Goal: Transaction & Acquisition: Book appointment/travel/reservation

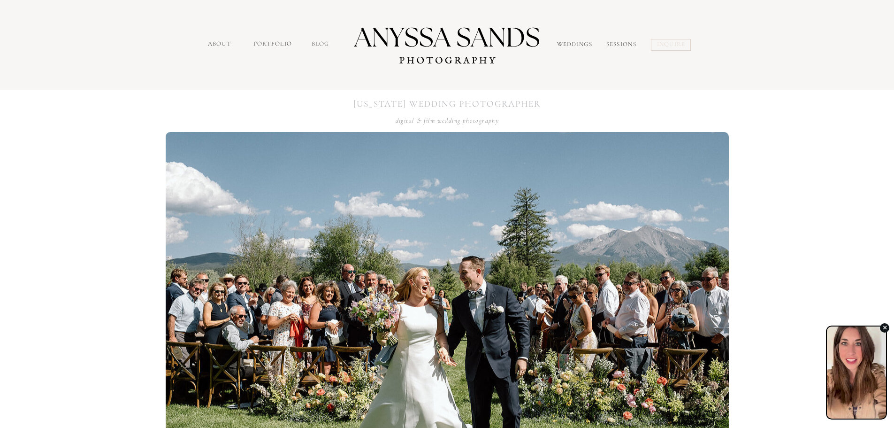
click at [675, 42] on nav "inquire" at bounding box center [672, 45] width 31 height 11
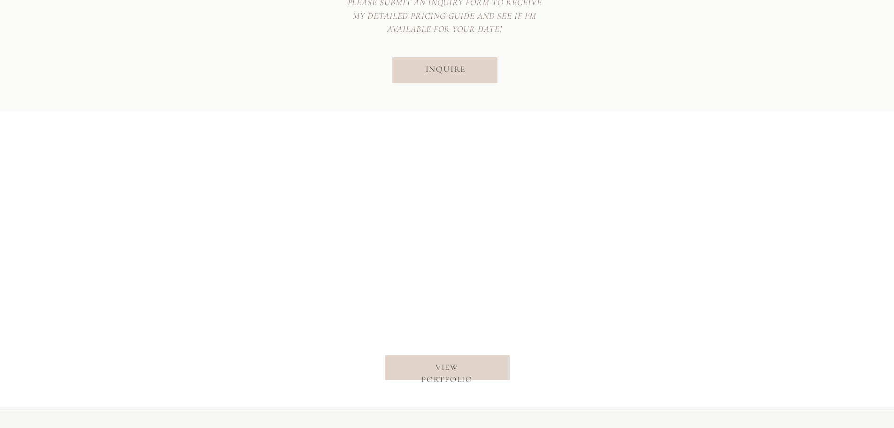
scroll to position [3662, 0]
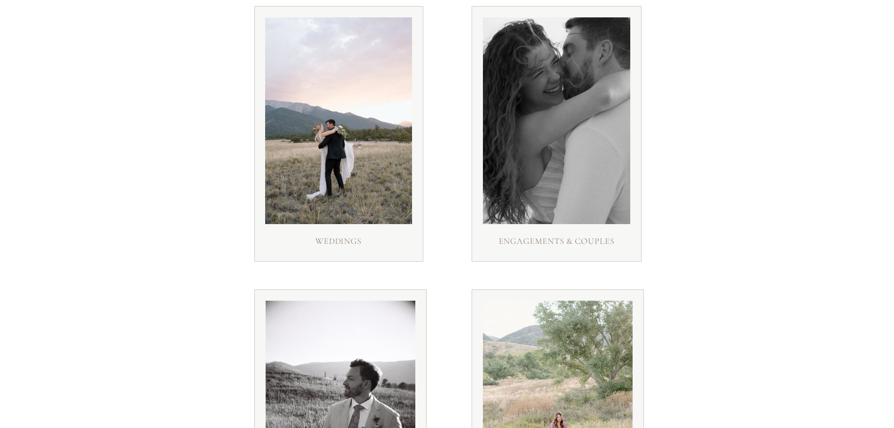
scroll to position [188, 0]
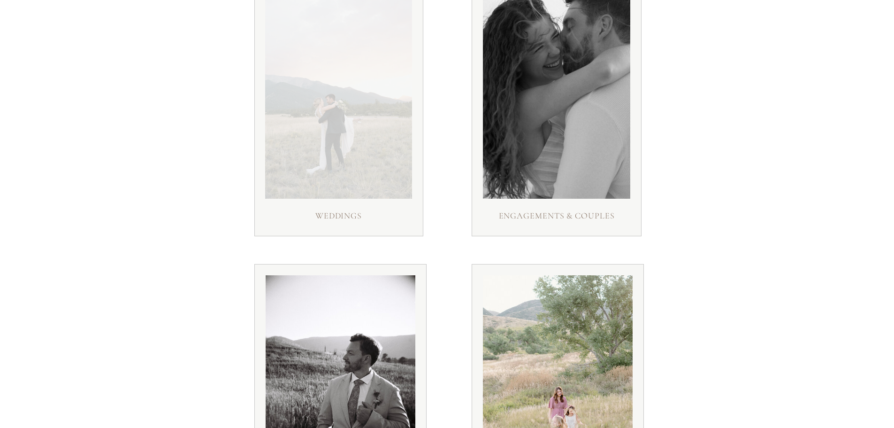
click at [327, 112] on div at bounding box center [338, 95] width 147 height 207
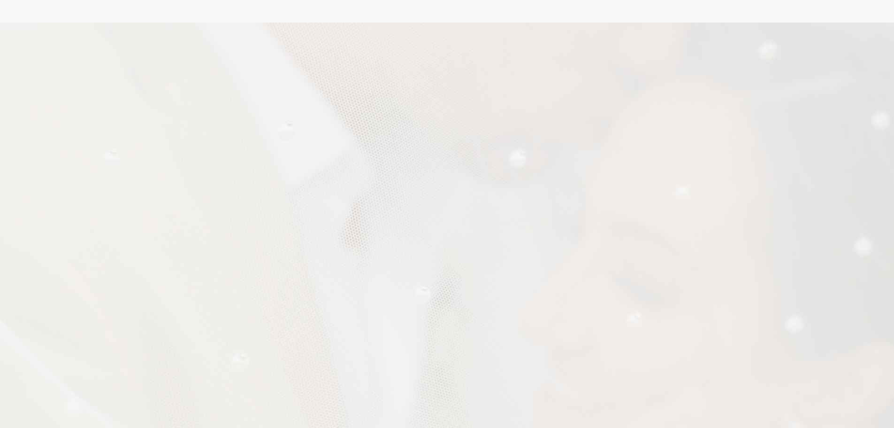
scroll to position [704, 0]
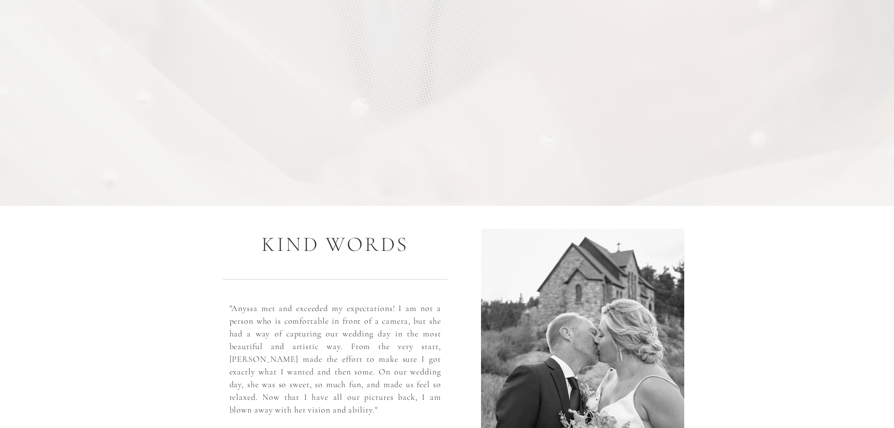
scroll to position [1174, 0]
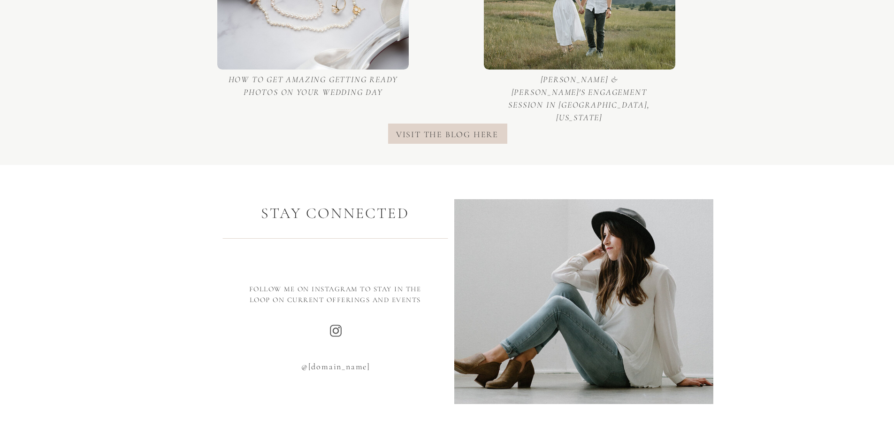
scroll to position [516, 0]
